Goal: Ask a question

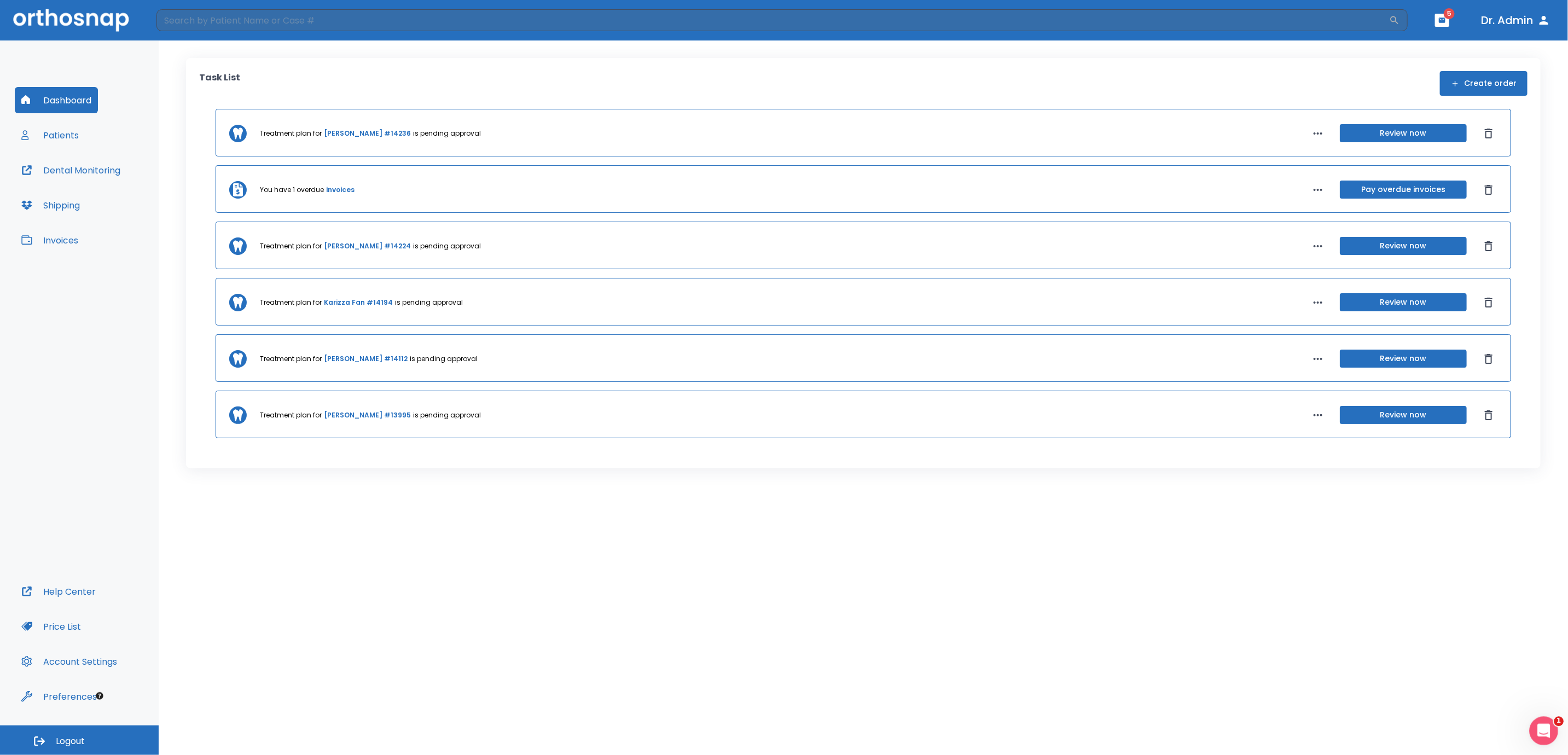
click at [1544, 732] on icon "Open Intercom Messenger" at bounding box center [1542, 730] width 18 height 18
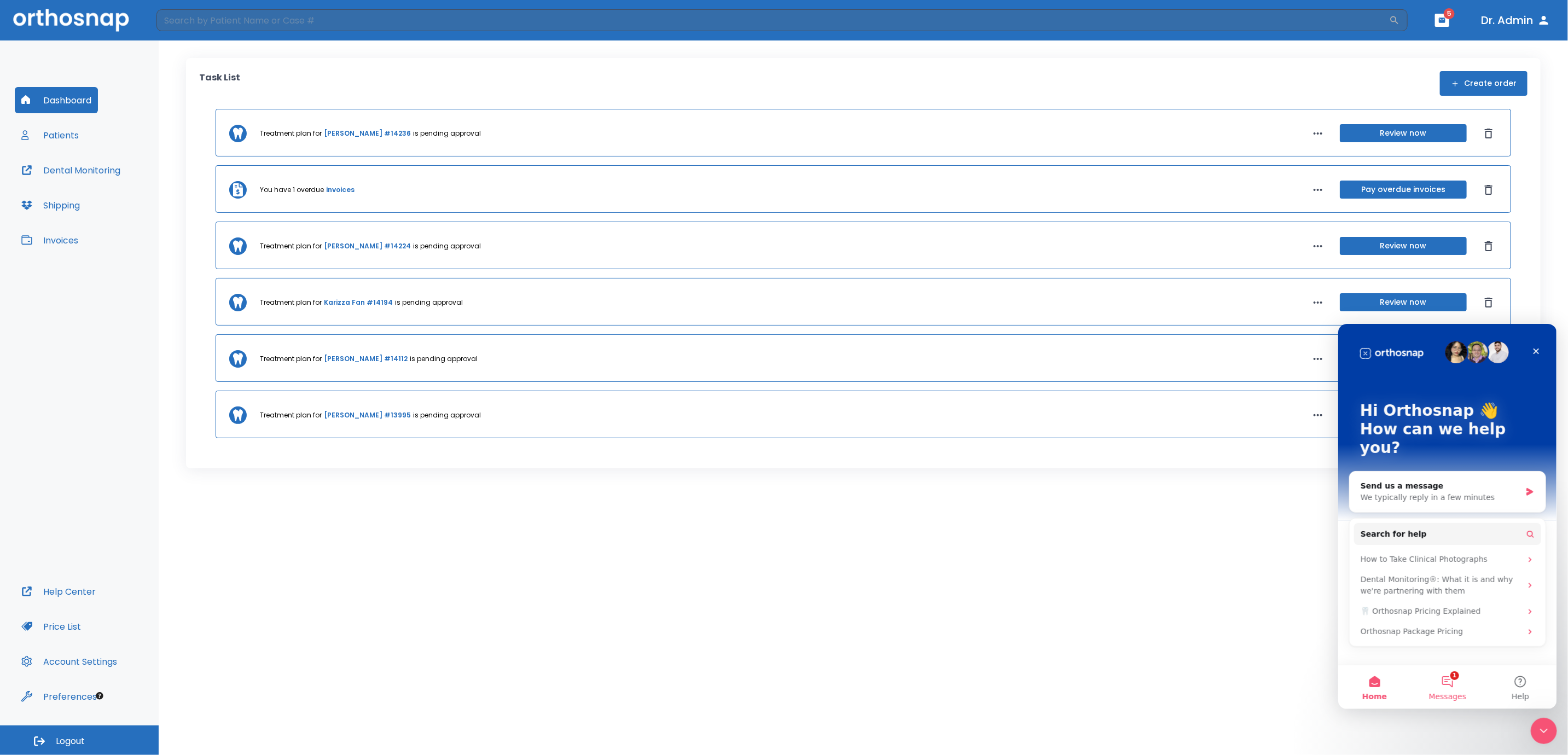
click at [1457, 686] on button "1 Messages" at bounding box center [1447, 687] width 73 height 44
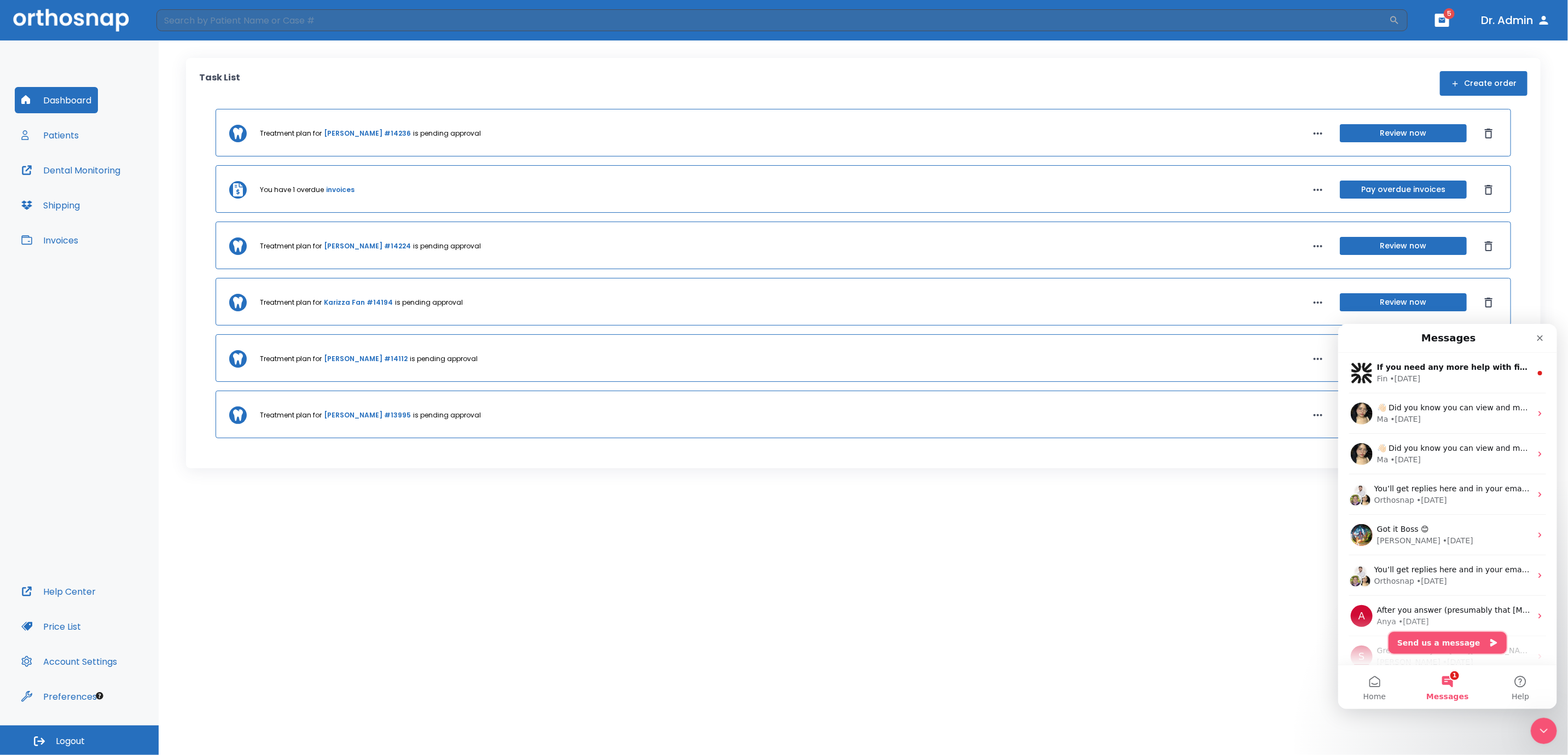
click at [1441, 650] on button "Send us a message" at bounding box center [1447, 642] width 118 height 22
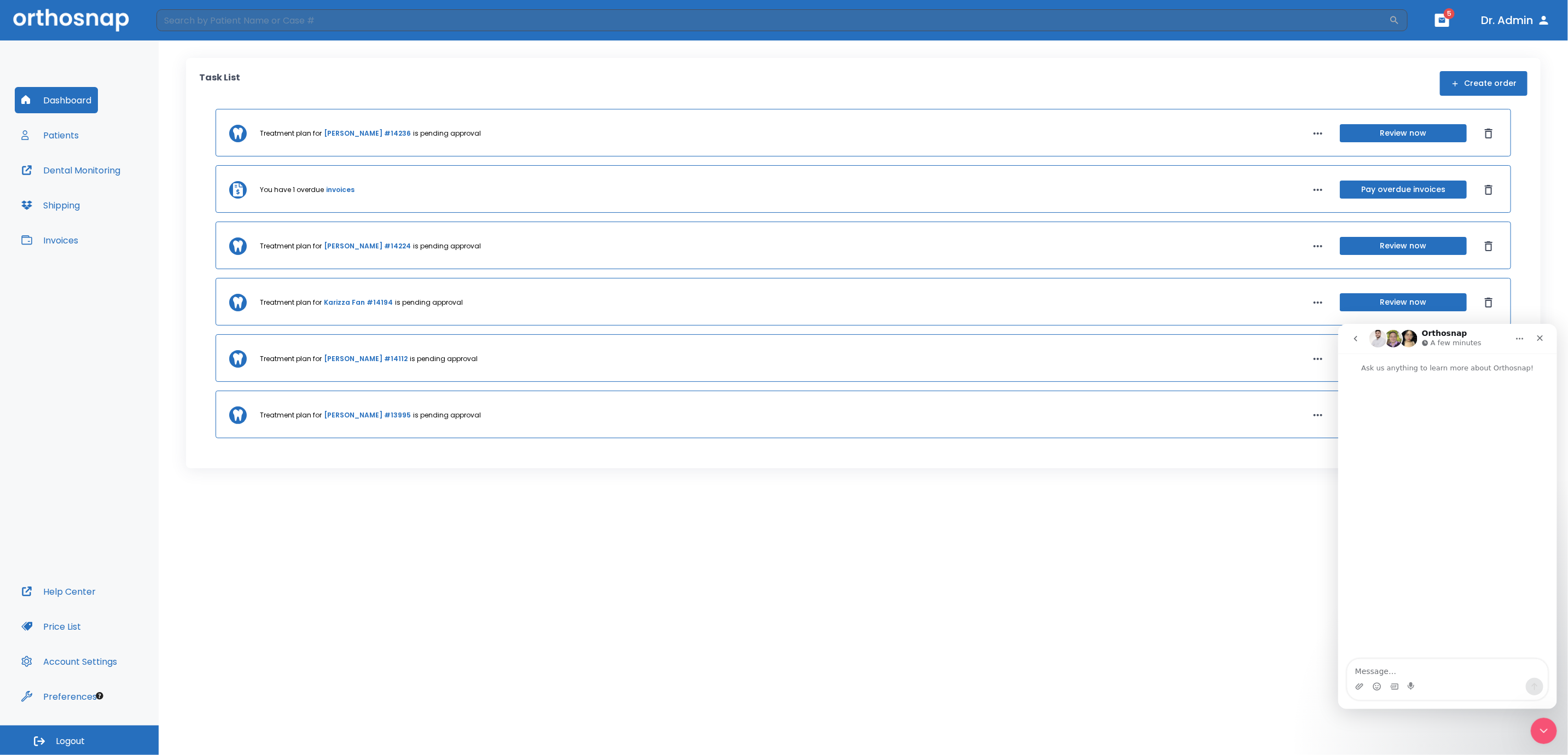
click at [1393, 668] on textarea "Message…" at bounding box center [1447, 668] width 200 height 19
type textarea "What does the ipr indicator on the 3d animation mean?"
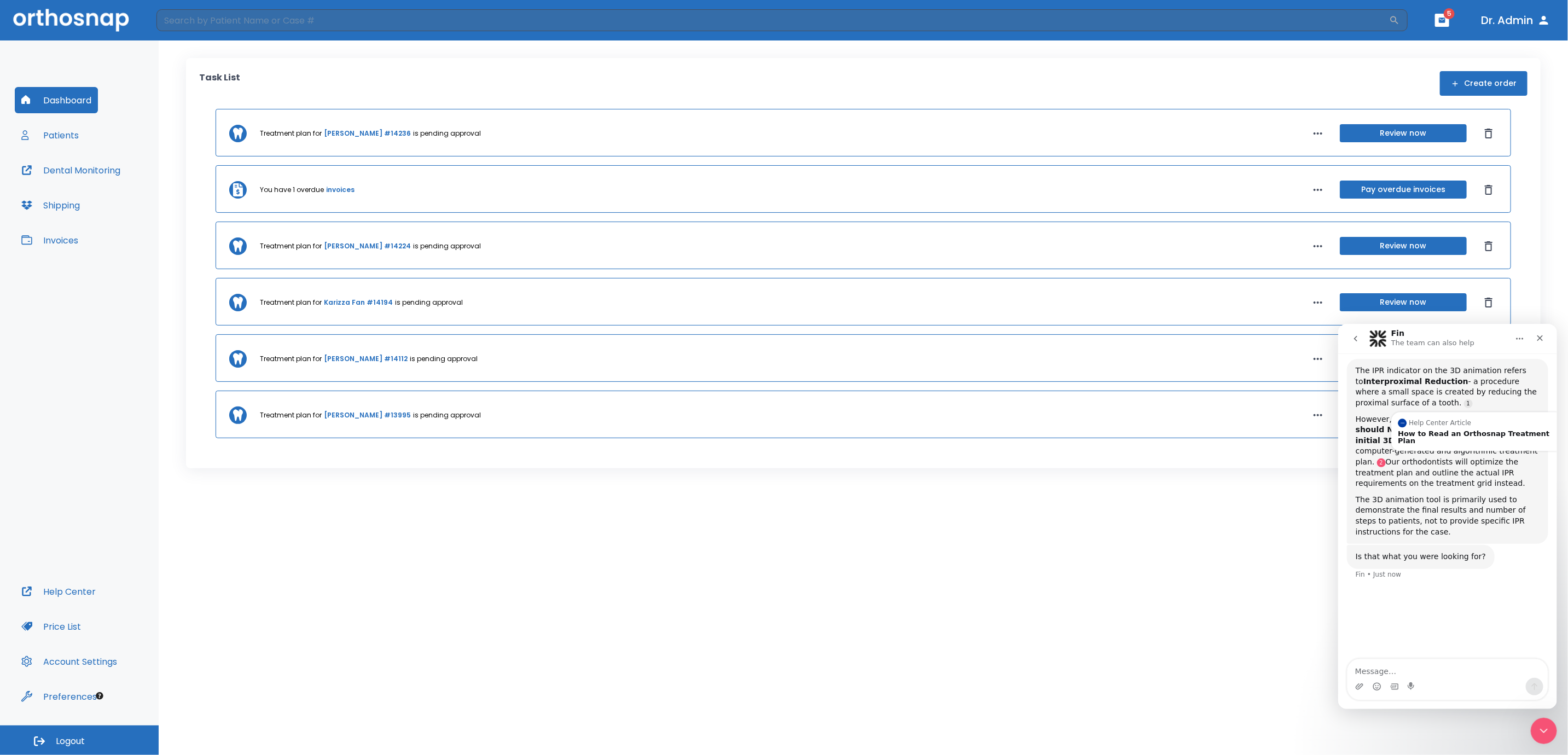
click at [1385, 458] on link "Source reference 2991636:" at bounding box center [1381, 462] width 9 height 9
click at [1500, 430] on div "How to Read an Orthosnap Treatment Plan" at bounding box center [1477, 437] width 159 height 14
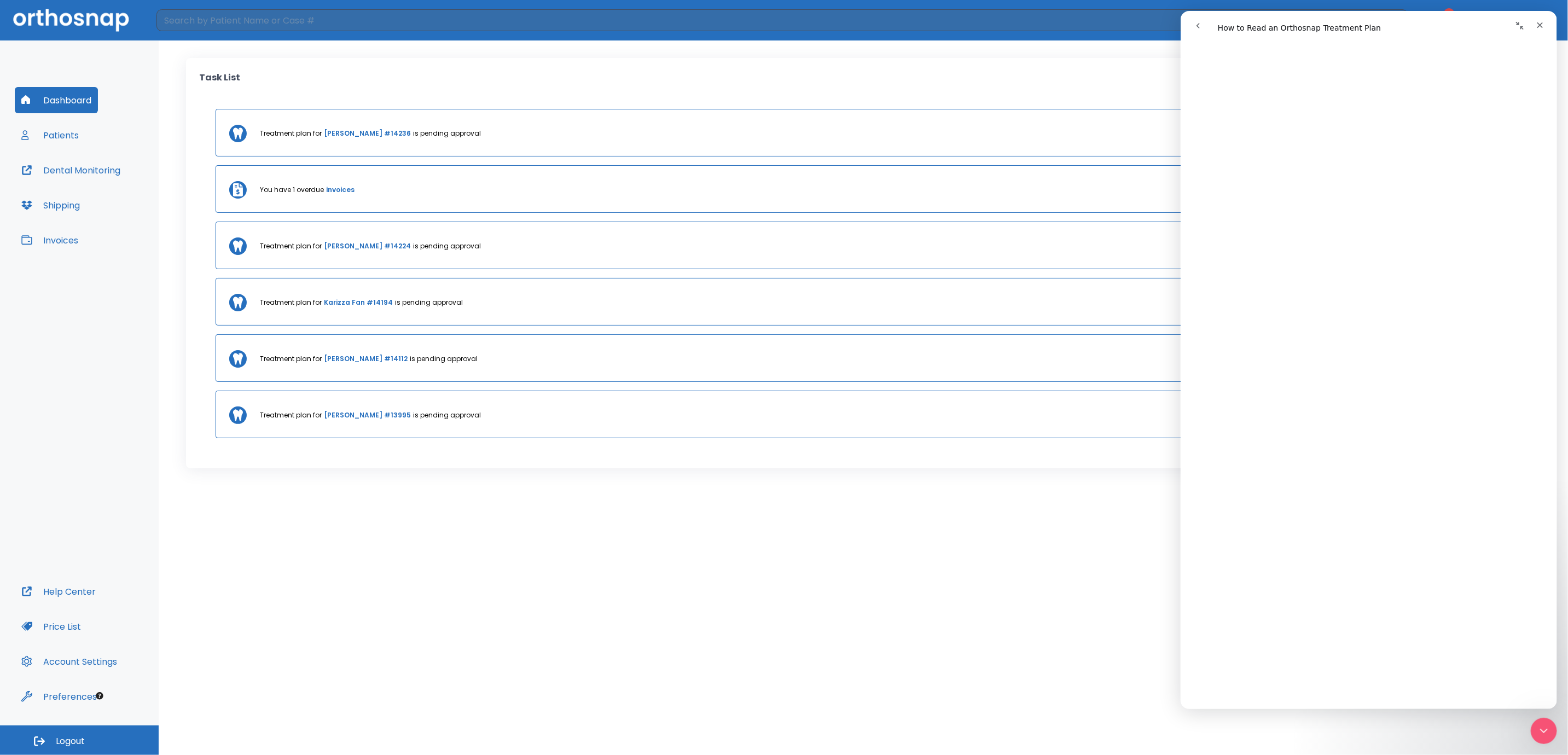
scroll to position [3282, 0]
click at [1368, 708] on link "Open in help center" at bounding box center [1368, 712] width 88 height 9
